Goal: Check status: Check status

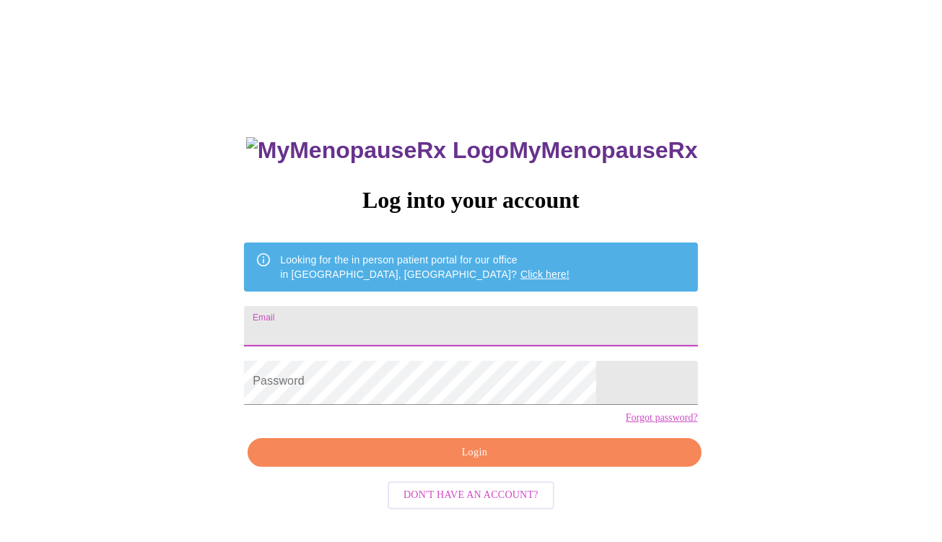
click at [435, 328] on input "Email" at bounding box center [470, 326] width 453 height 40
type input "[EMAIL_ADDRESS][DOMAIN_NAME]"
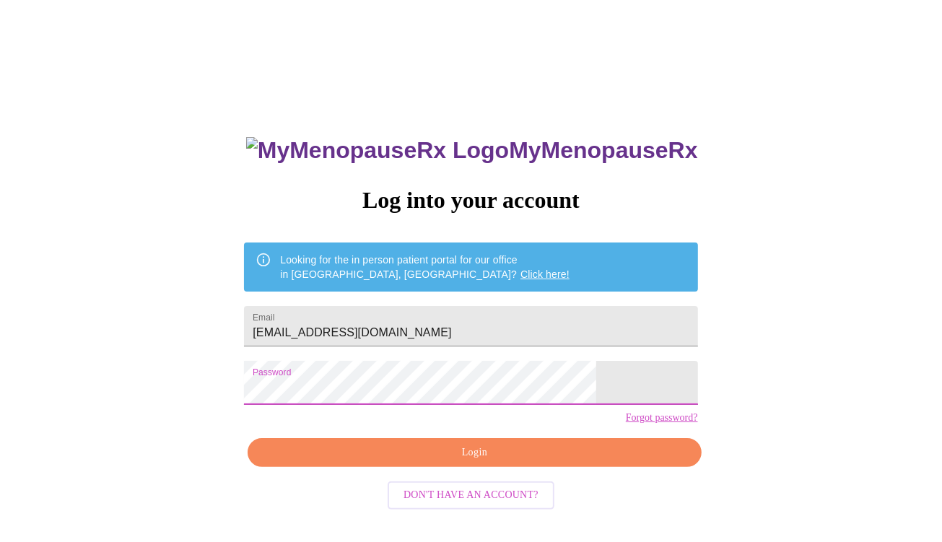
click at [476, 462] on span "Login" at bounding box center [474, 453] width 420 height 18
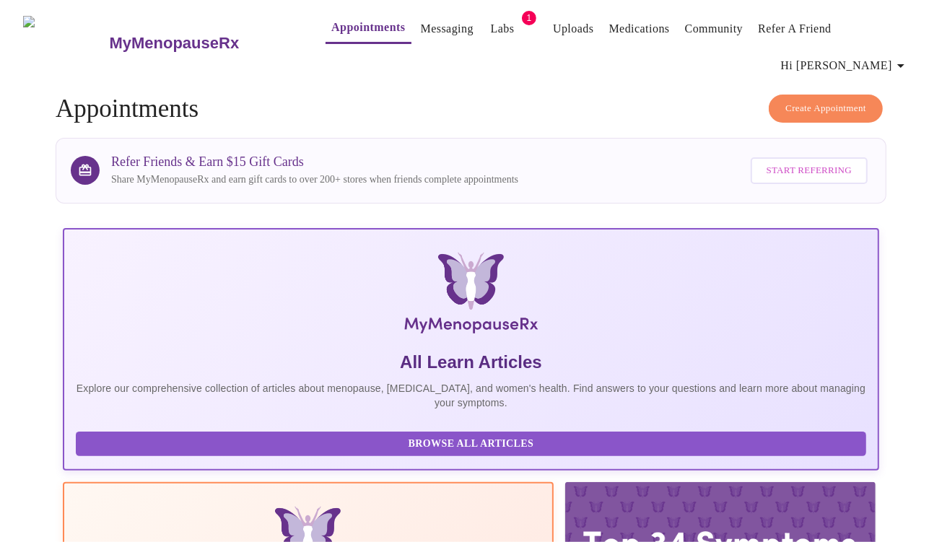
click at [491, 31] on link "Labs" at bounding box center [503, 29] width 24 height 20
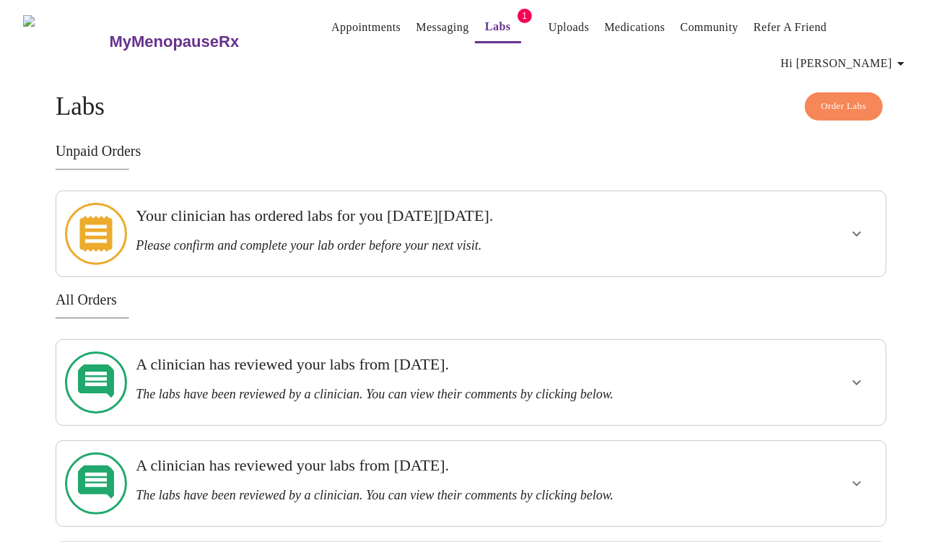
click at [439, 355] on h3 "A clinician has reviewed your labs from [DATE]." at bounding box center [431, 364] width 590 height 19
click at [853, 380] on icon "show more" at bounding box center [857, 382] width 9 height 5
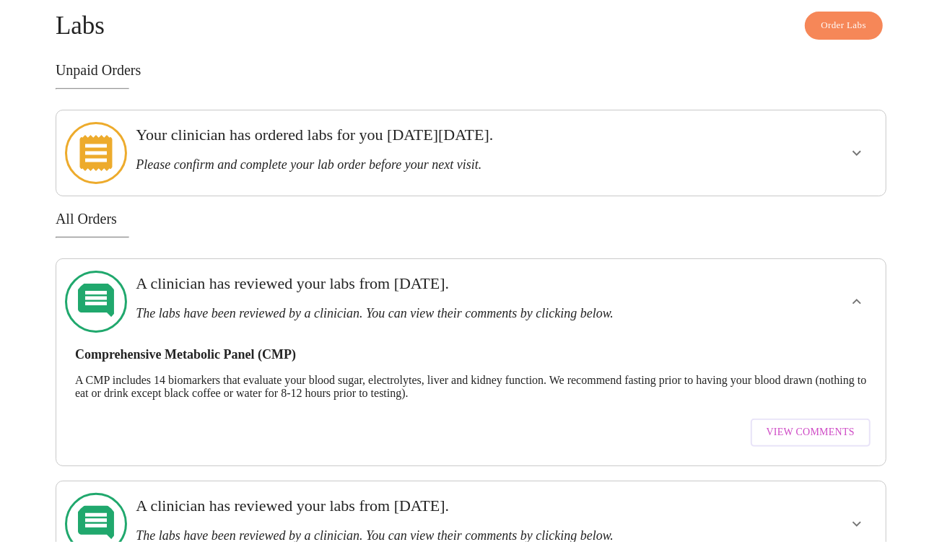
scroll to position [144, 0]
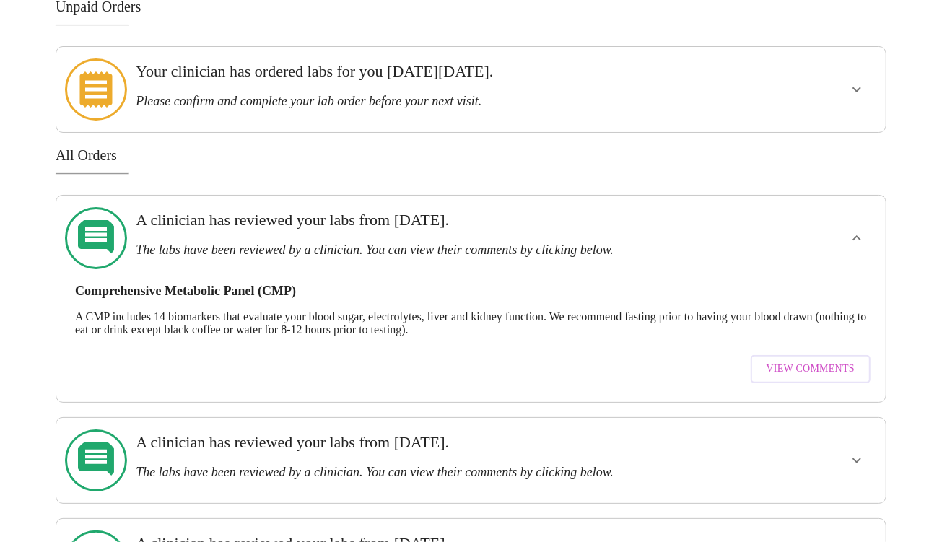
click at [795, 360] on span "View Comments" at bounding box center [811, 369] width 88 height 18
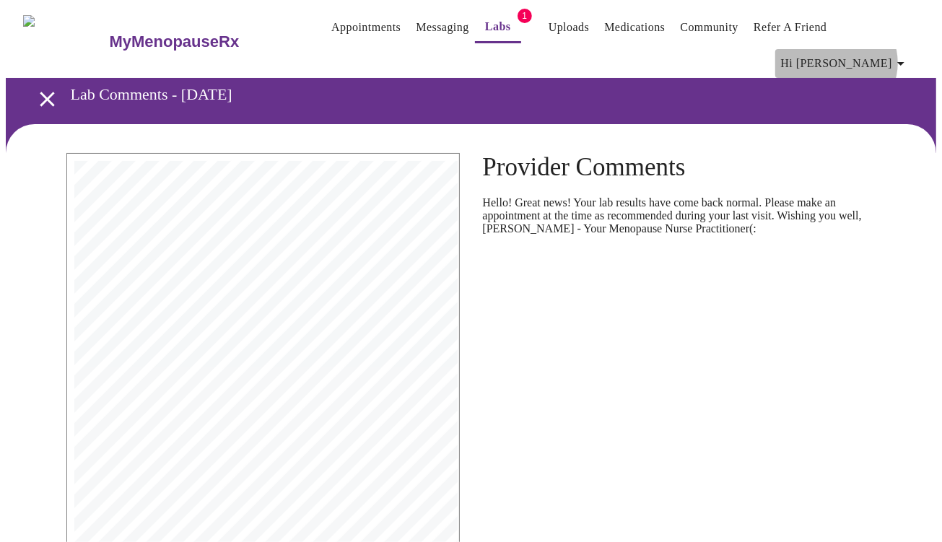
click at [902, 62] on icon "button" at bounding box center [900, 64] width 7 height 4
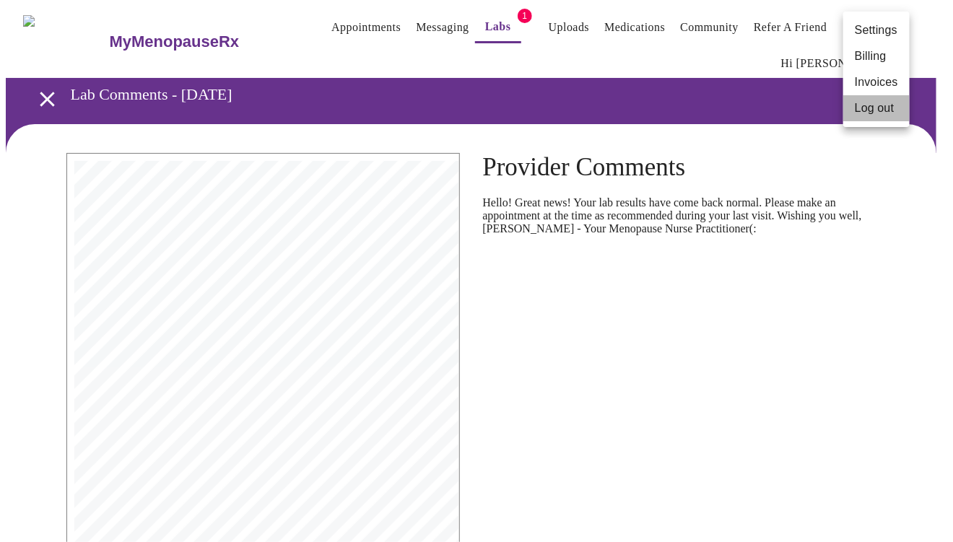
click at [878, 121] on li "Log out" at bounding box center [876, 108] width 66 height 26
